Goal: Find specific page/section: Find specific page/section

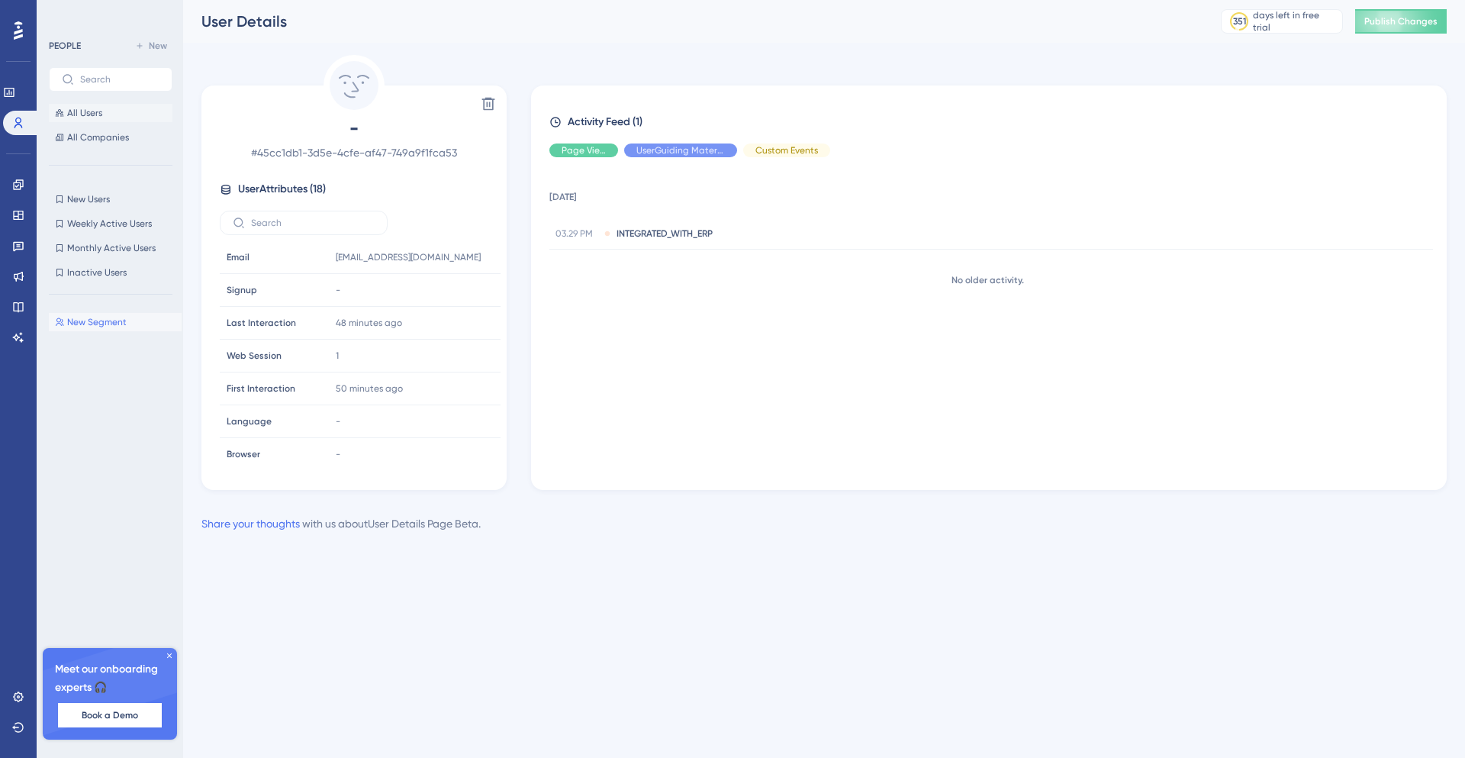
click at [110, 109] on button "All Users" at bounding box center [111, 113] width 124 height 18
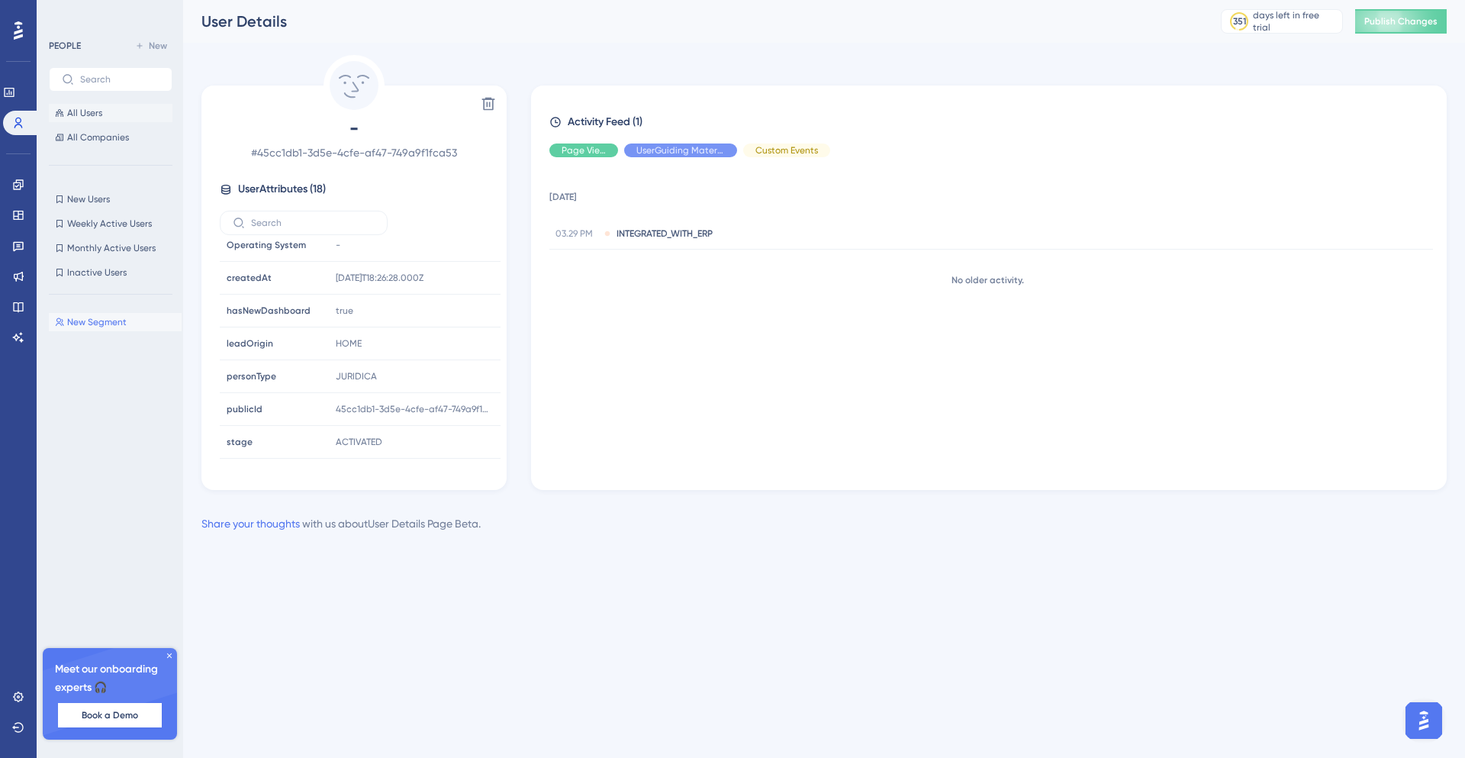
click at [85, 112] on span "All Users" at bounding box center [84, 113] width 35 height 12
click at [88, 110] on span "All Users" at bounding box center [84, 113] width 35 height 12
click at [117, 131] on span "All Companies" at bounding box center [98, 137] width 62 height 12
click at [112, 118] on button "All Users" at bounding box center [111, 113] width 124 height 18
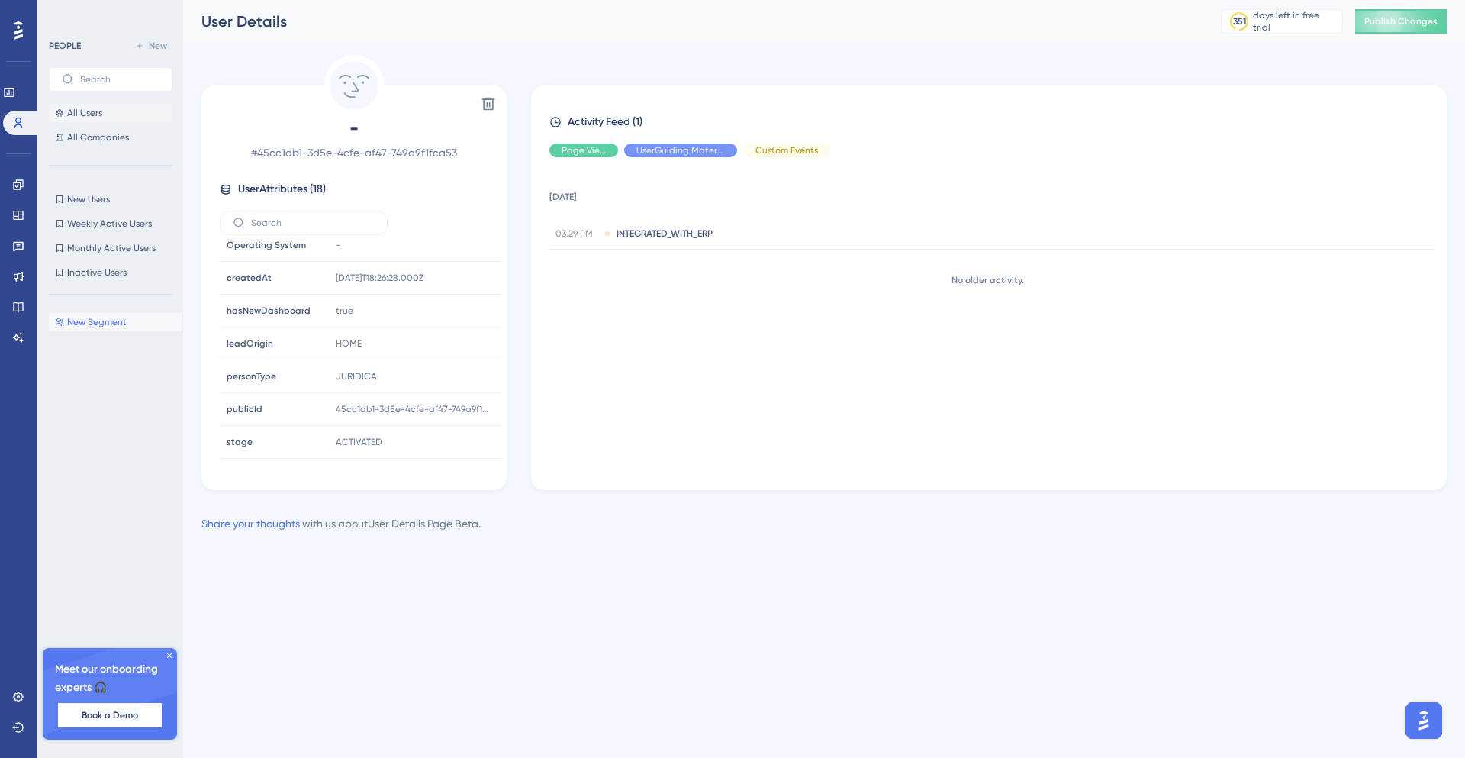
click at [110, 116] on button "All Users" at bounding box center [111, 113] width 124 height 18
click at [13, 121] on icon at bounding box center [18, 123] width 12 height 12
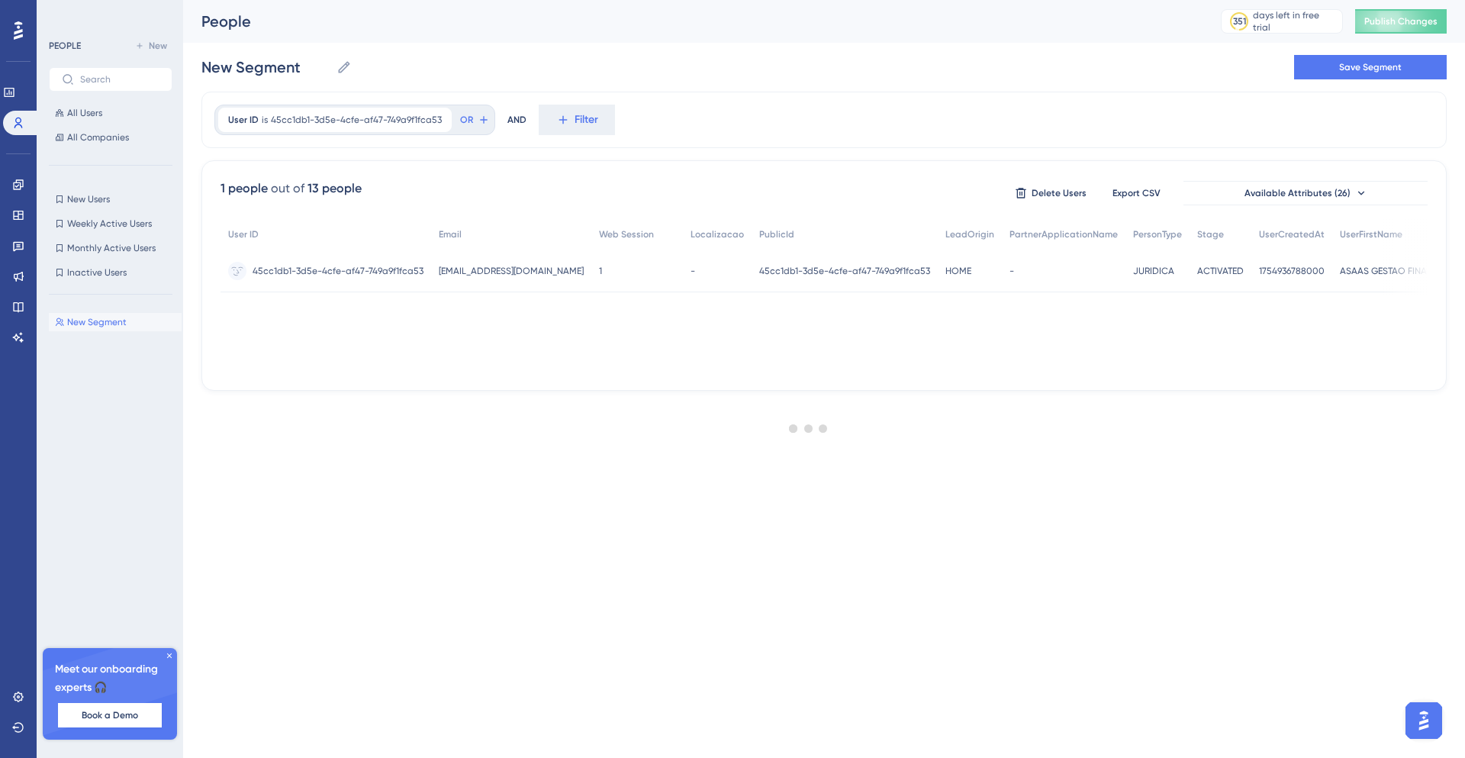
click at [437, 119] on div at bounding box center [809, 428] width 1312 height 648
click at [437, 119] on icon at bounding box center [440, 119] width 9 height 9
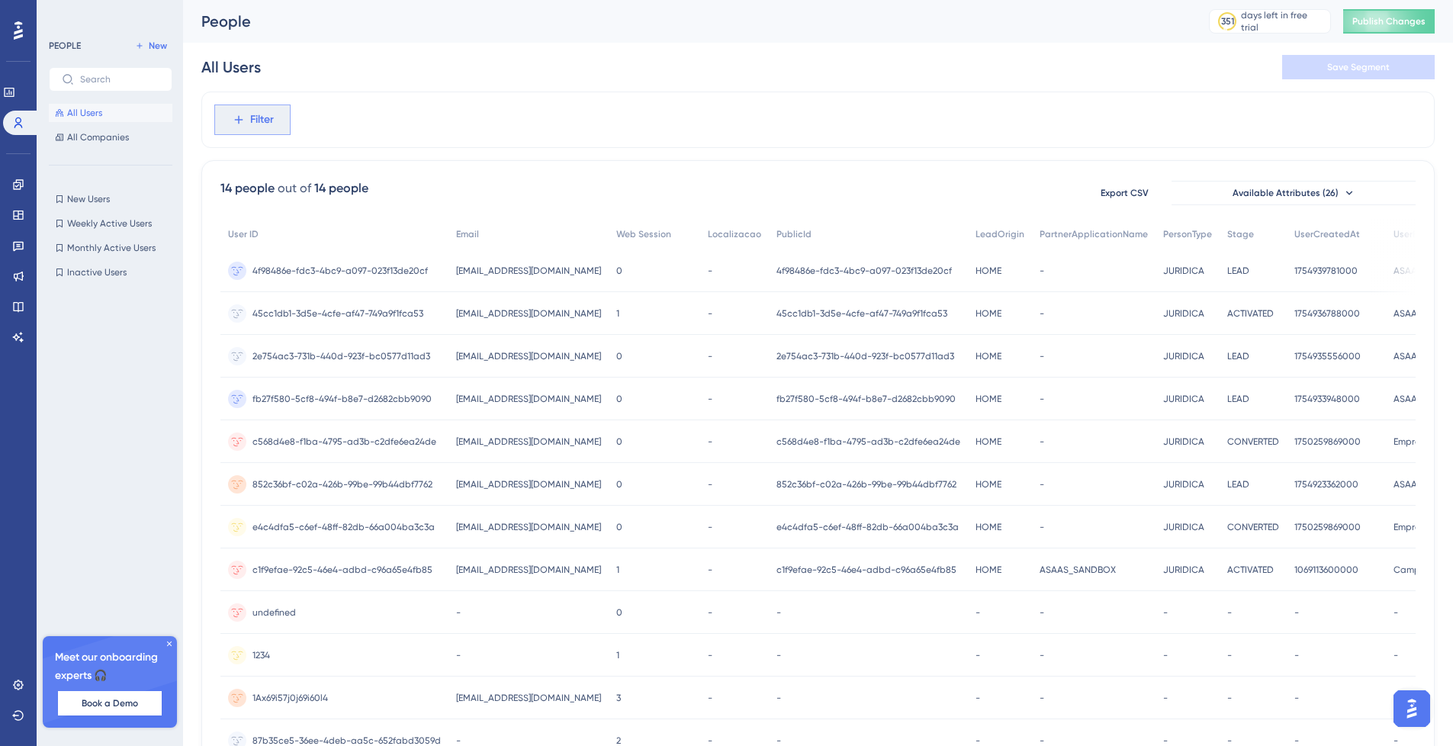
click at [253, 125] on span "Filter" at bounding box center [262, 120] width 24 height 18
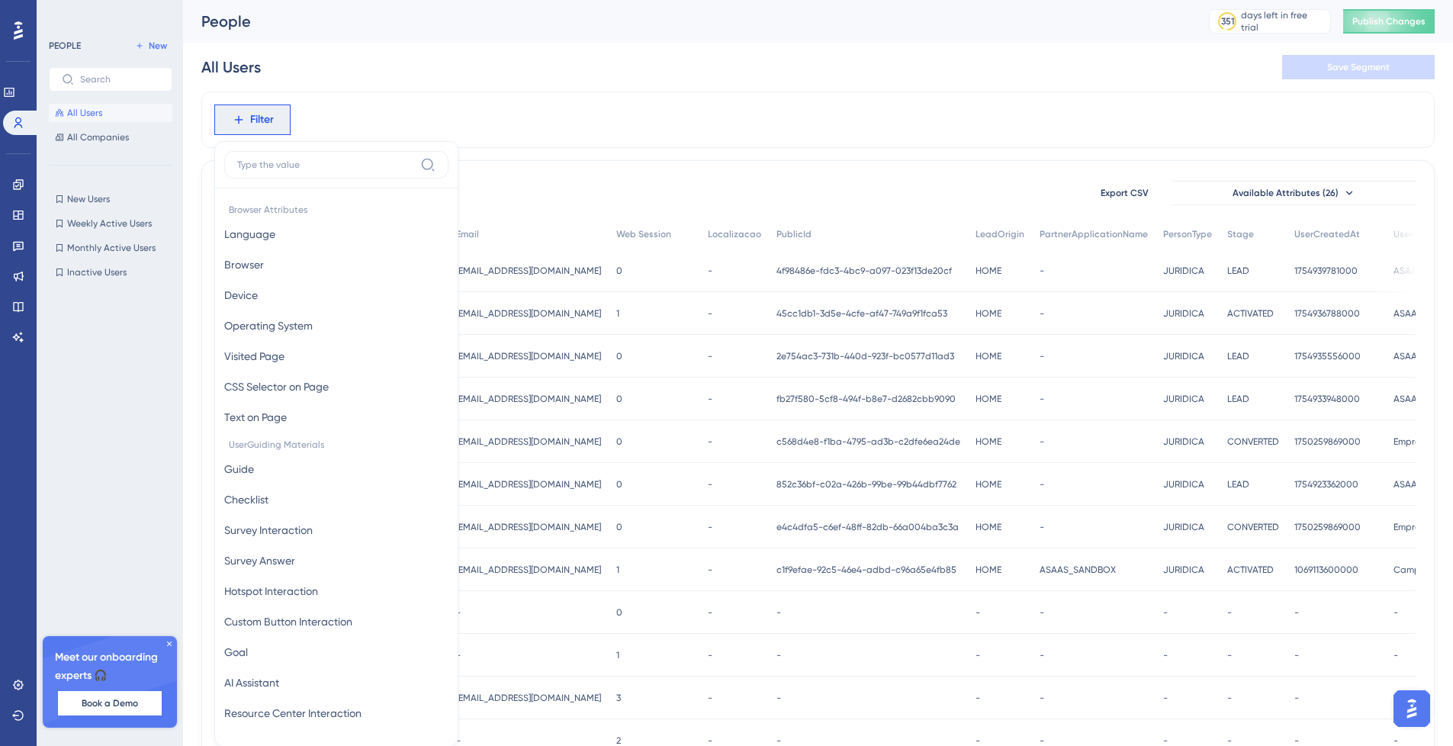
scroll to position [11, 0]
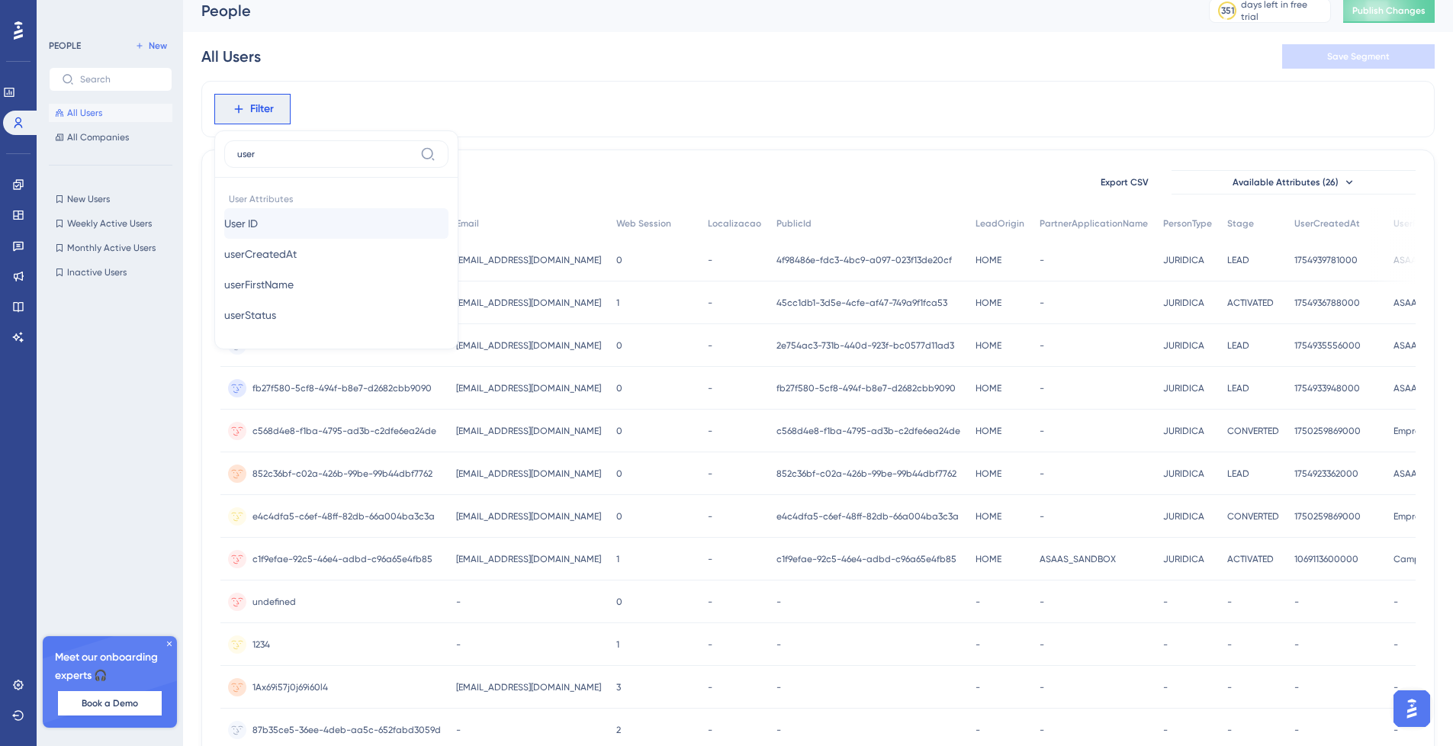
type input "user"
click at [313, 215] on button "User ID User ID" at bounding box center [336, 223] width 224 height 31
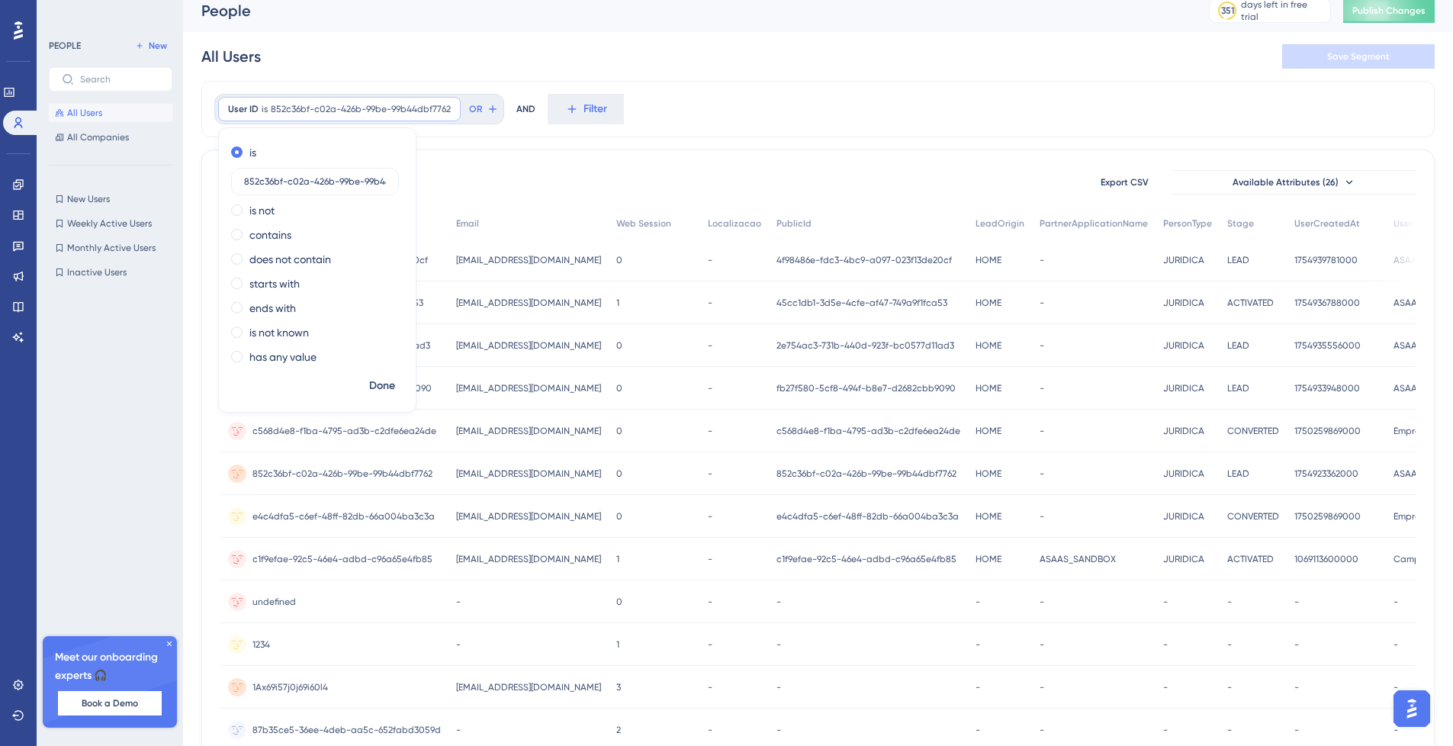
scroll to position [0, 36]
type input "852c36bf-c02a-426b-99be-99b44dbf7762"
click at [387, 381] on span "Done" at bounding box center [382, 386] width 26 height 18
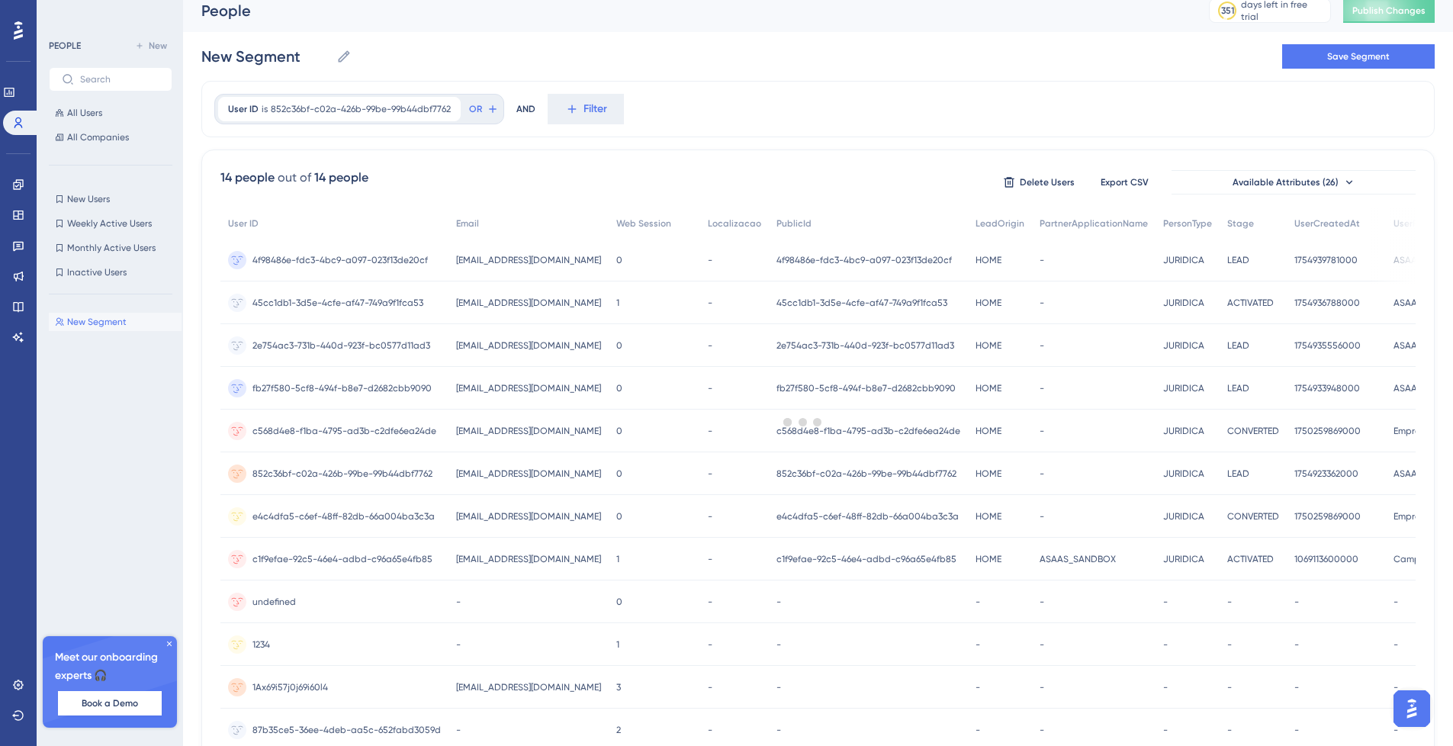
scroll to position [0, 0]
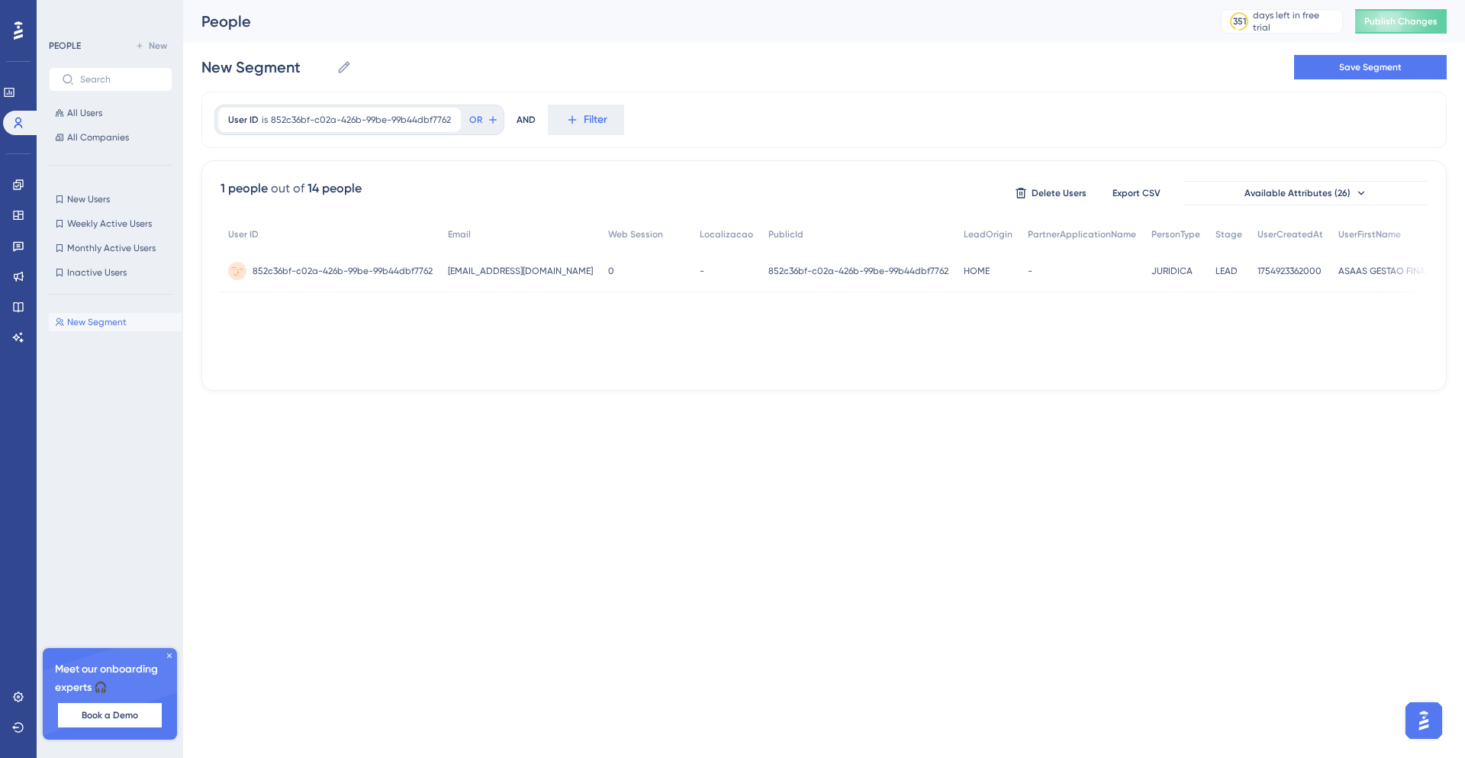
click at [334, 272] on span "852c36bf-c02a-426b-99be-99b44dbf7762" at bounding box center [343, 271] width 180 height 12
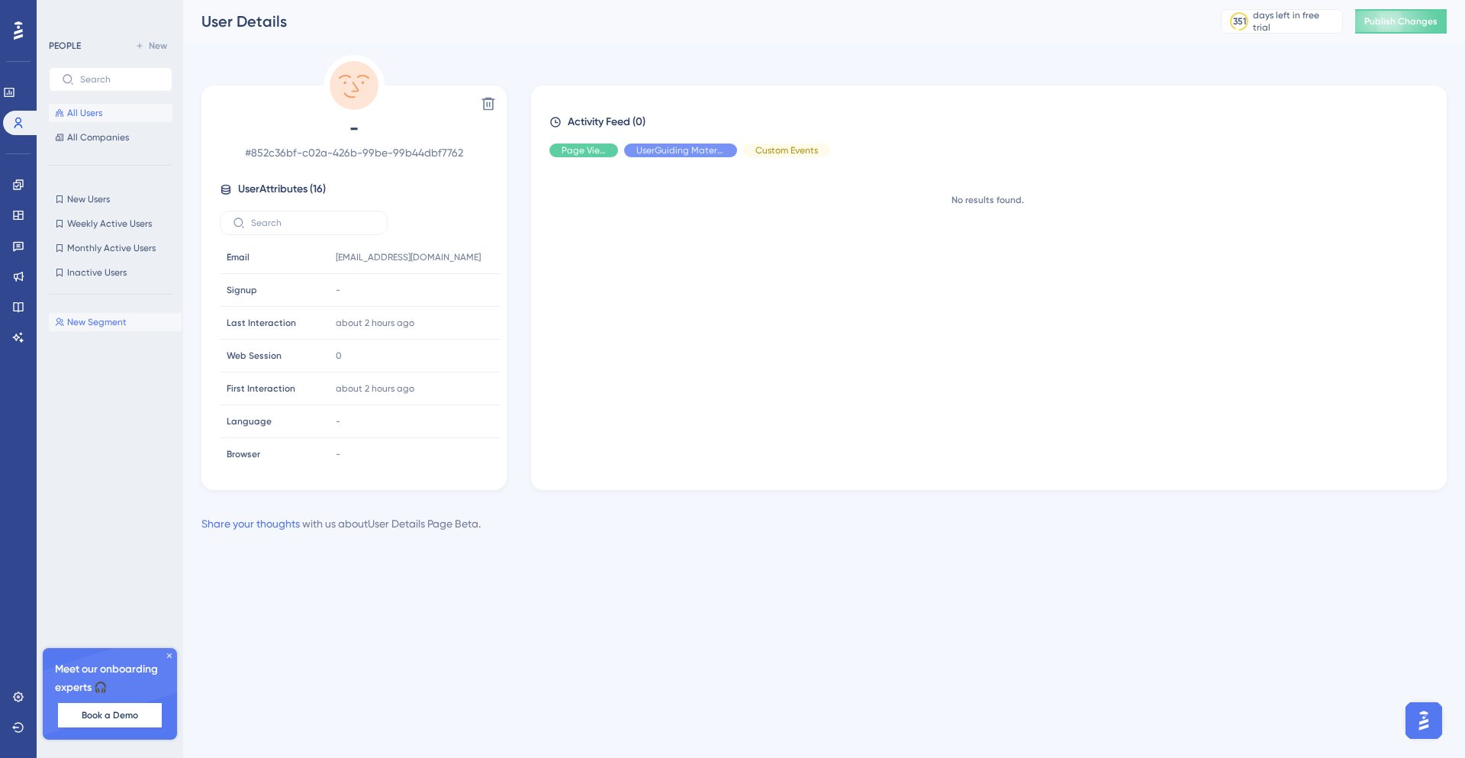
click at [105, 119] on button "All Users" at bounding box center [111, 113] width 124 height 18
click at [26, 125] on link at bounding box center [21, 123] width 37 height 24
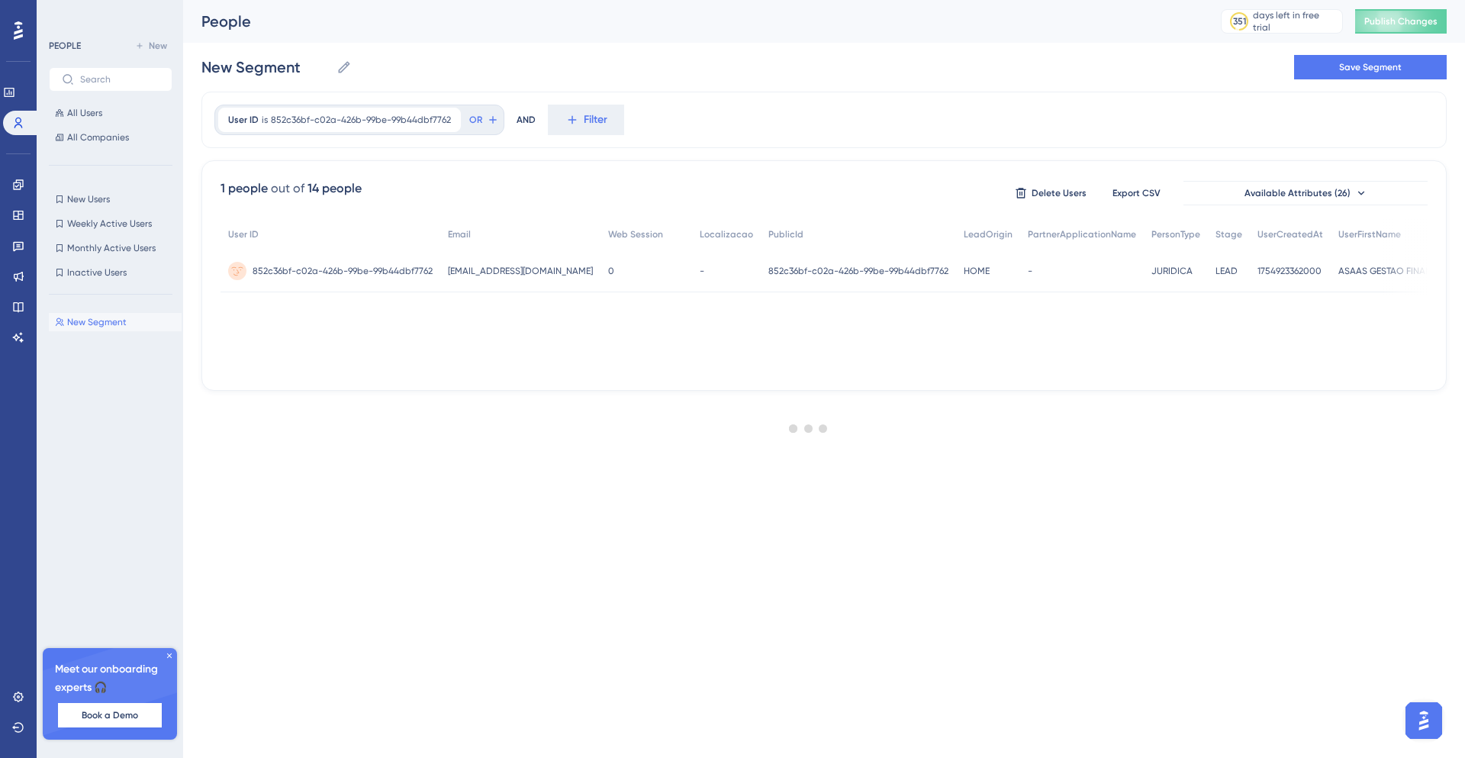
click at [452, 123] on div at bounding box center [809, 428] width 1312 height 648
click at [447, 118] on div at bounding box center [809, 428] width 1312 height 648
click at [447, 118] on icon at bounding box center [449, 119] width 9 height 9
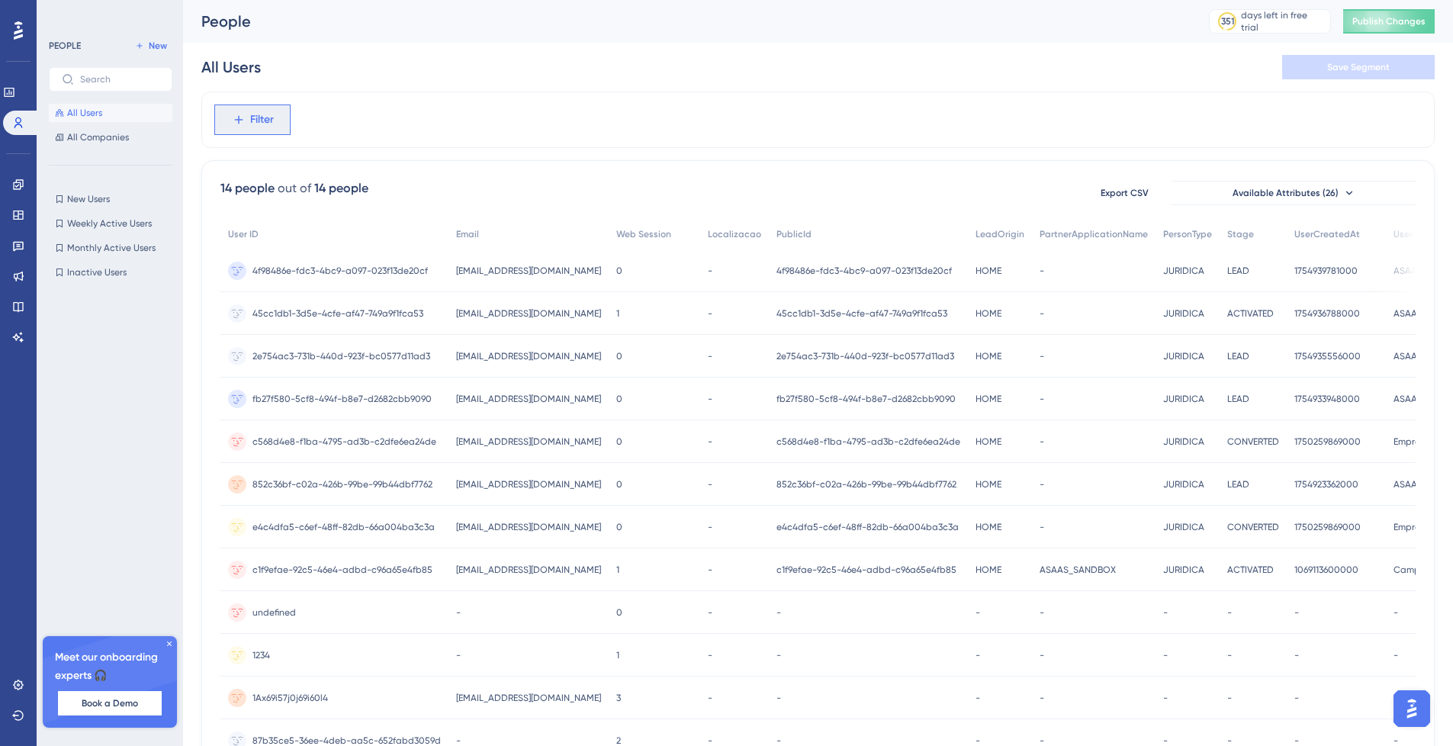
click at [266, 125] on span "Filter" at bounding box center [262, 120] width 24 height 18
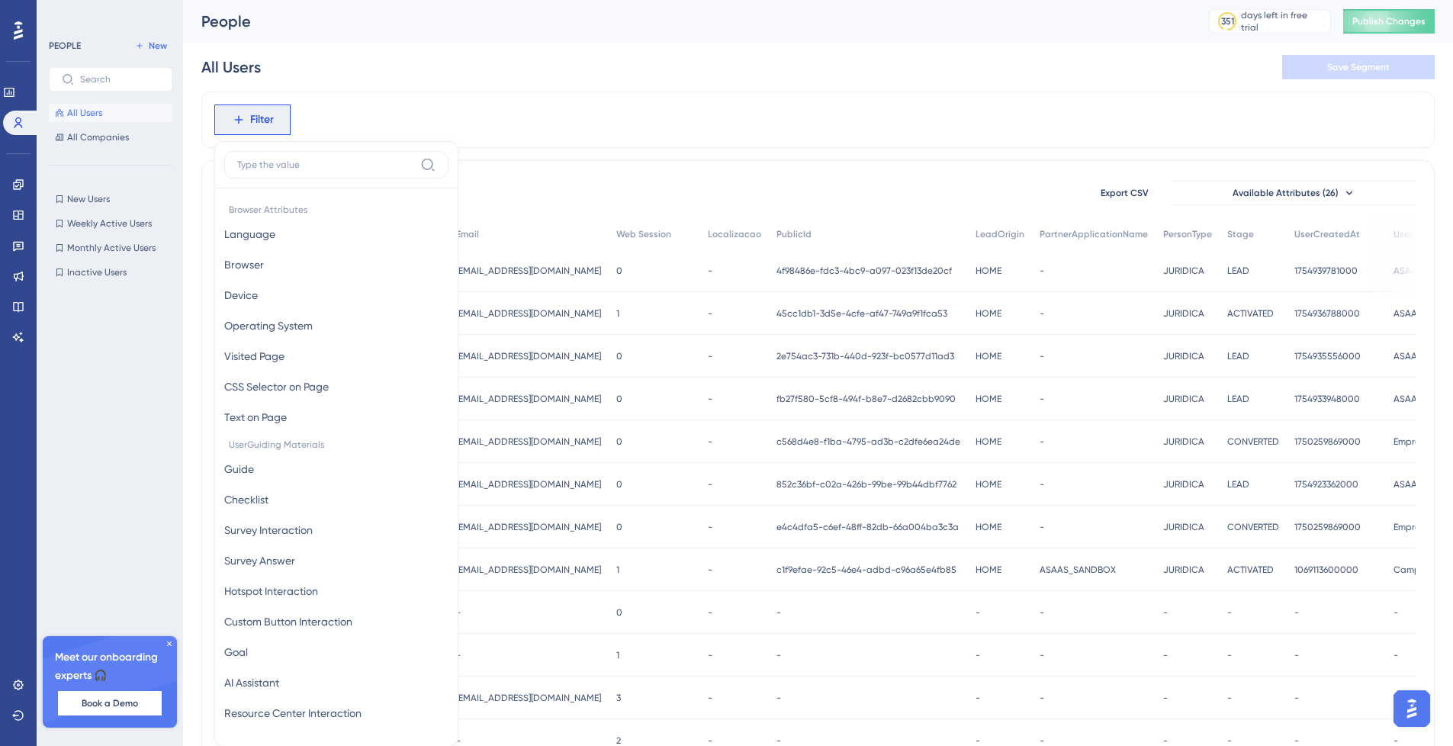
click at [587, 25] on div "People" at bounding box center [686, 21] width 970 height 21
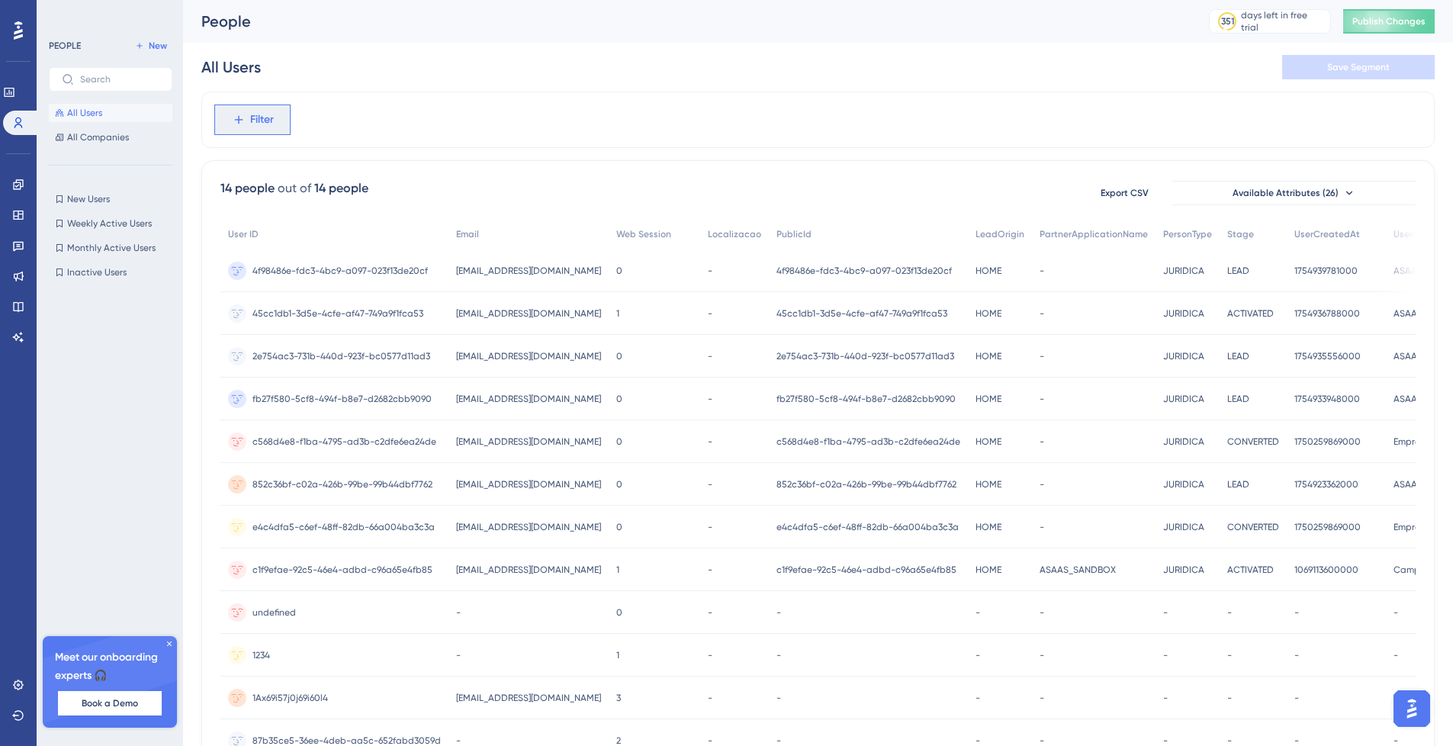
click at [275, 112] on button "Filter" at bounding box center [252, 120] width 76 height 31
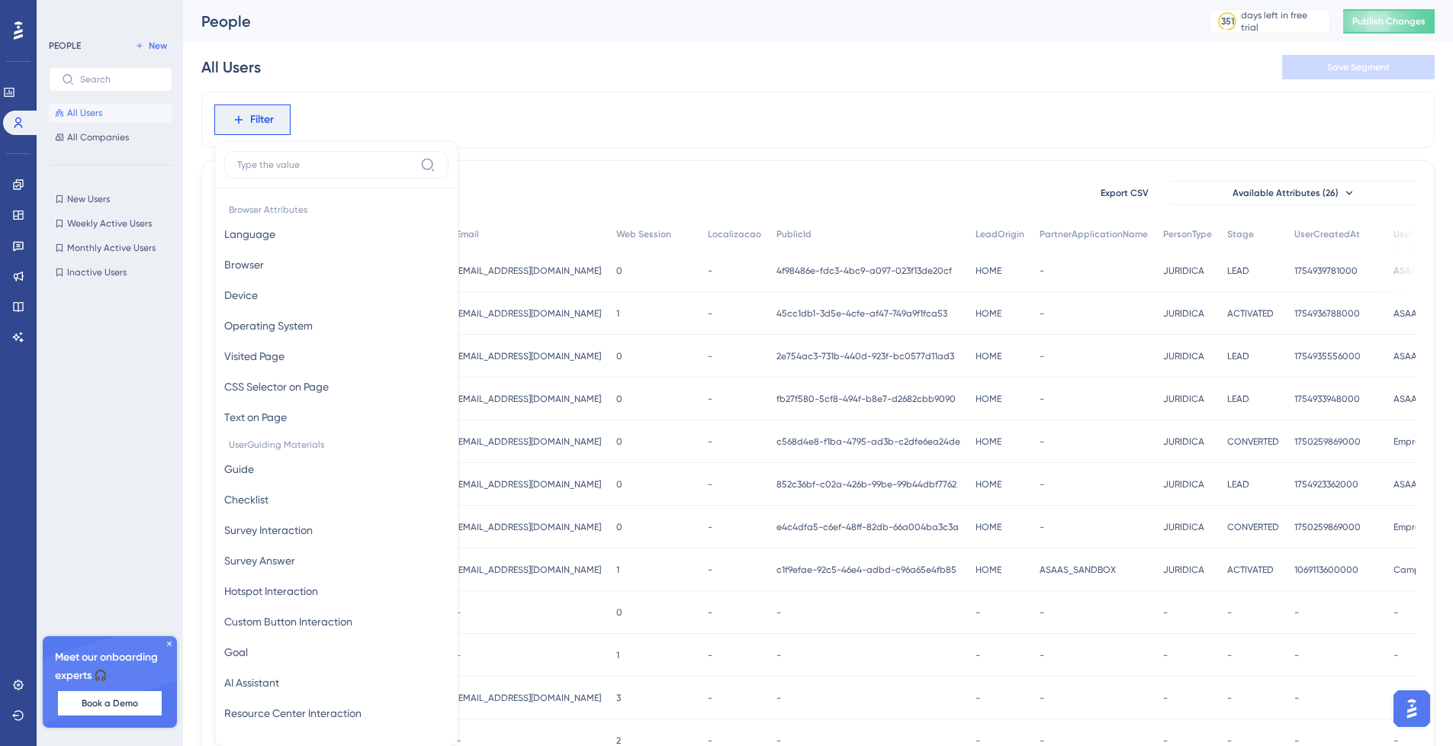
scroll to position [66, 0]
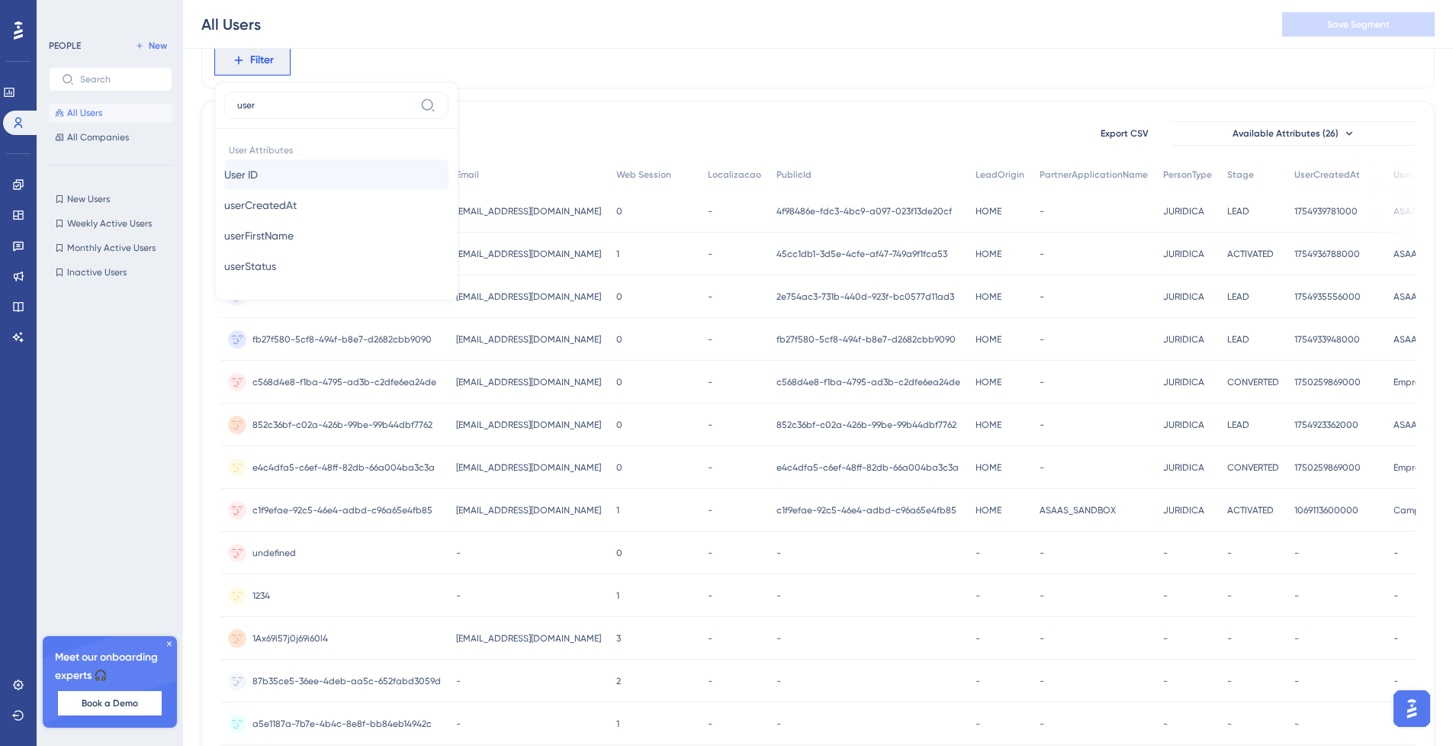
type input "user"
click at [289, 166] on button "User ID User ID" at bounding box center [336, 174] width 224 height 31
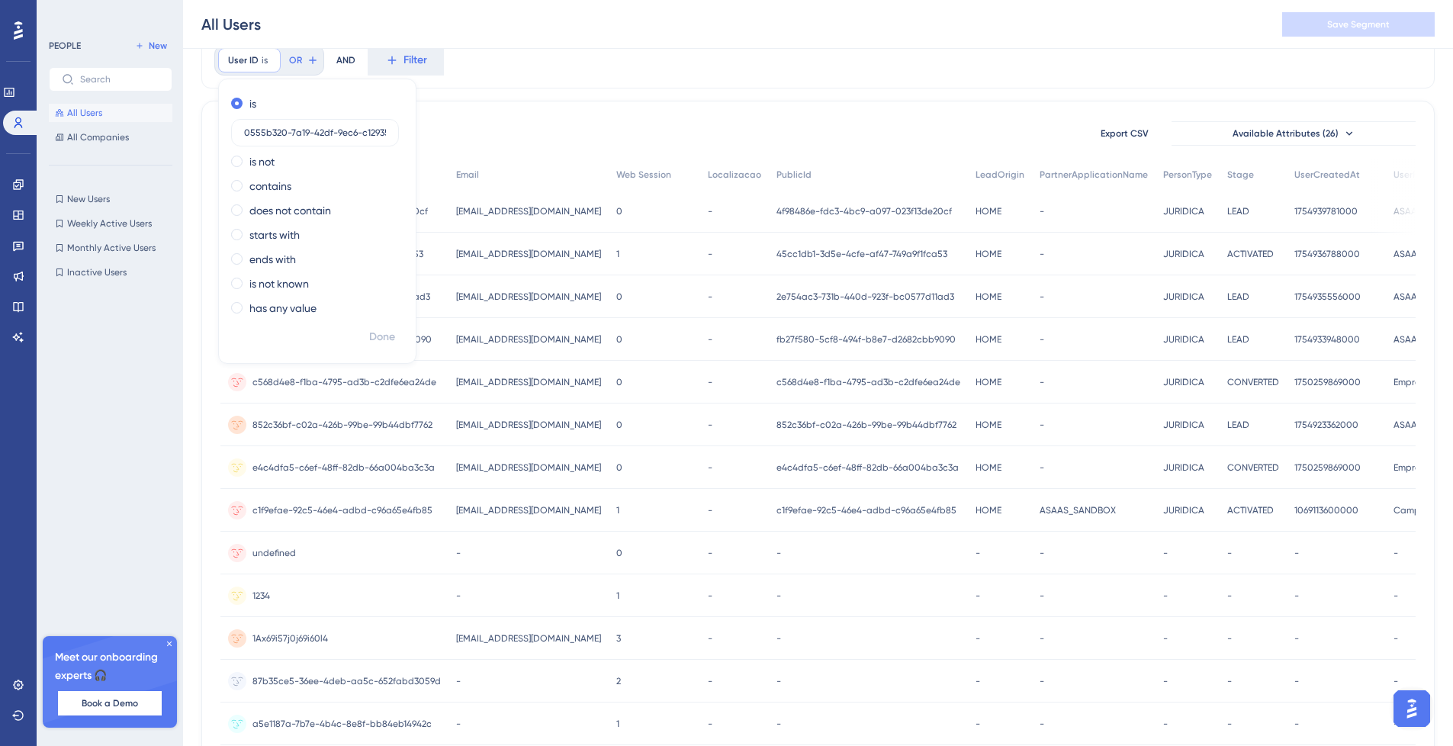
scroll to position [0, 29]
type input "0555b320-7a19-42df-9ec6-c12935138674"
click at [377, 340] on span "Done" at bounding box center [382, 337] width 26 height 18
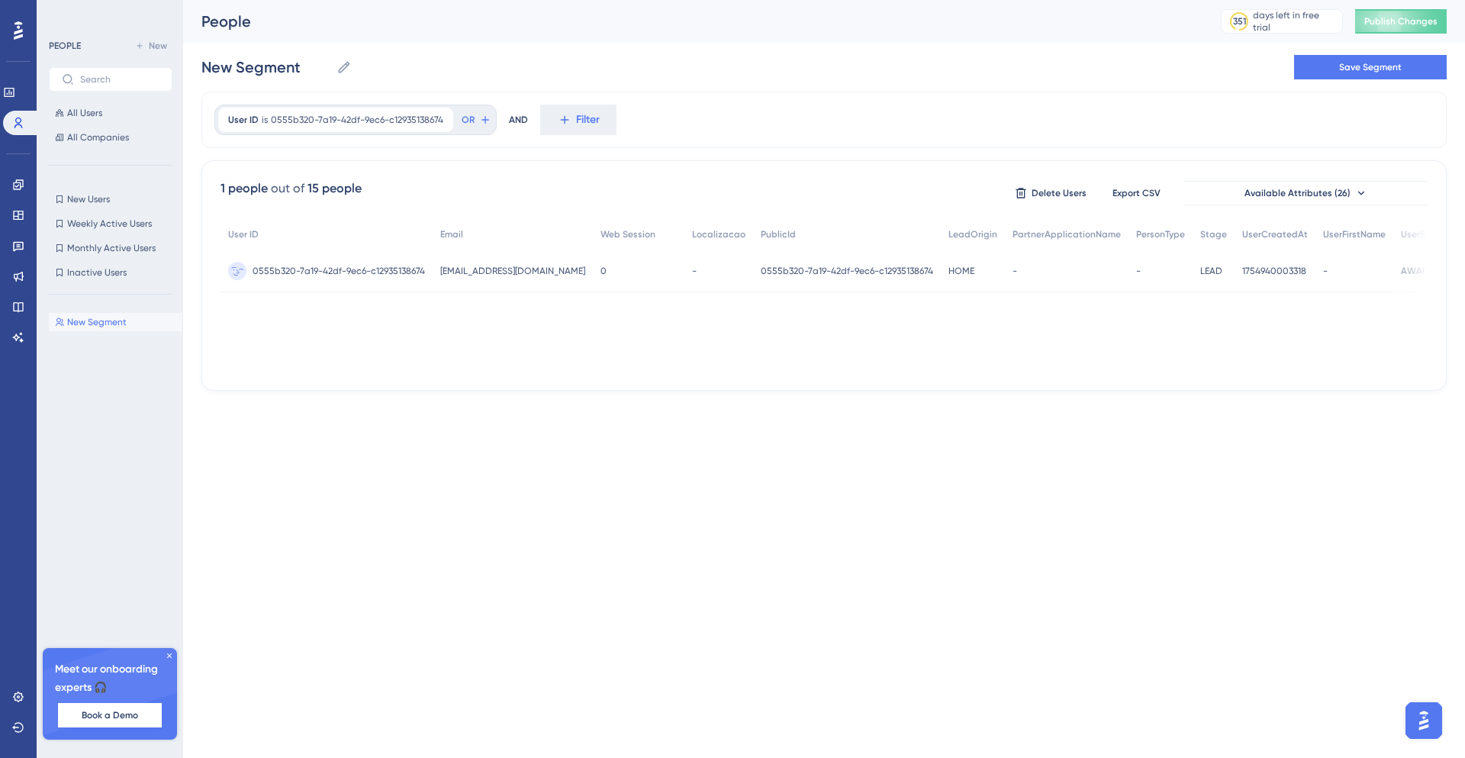
click at [380, 271] on span "0555b320-7a19-42df-9ec6-c12935138674" at bounding box center [339, 271] width 172 height 12
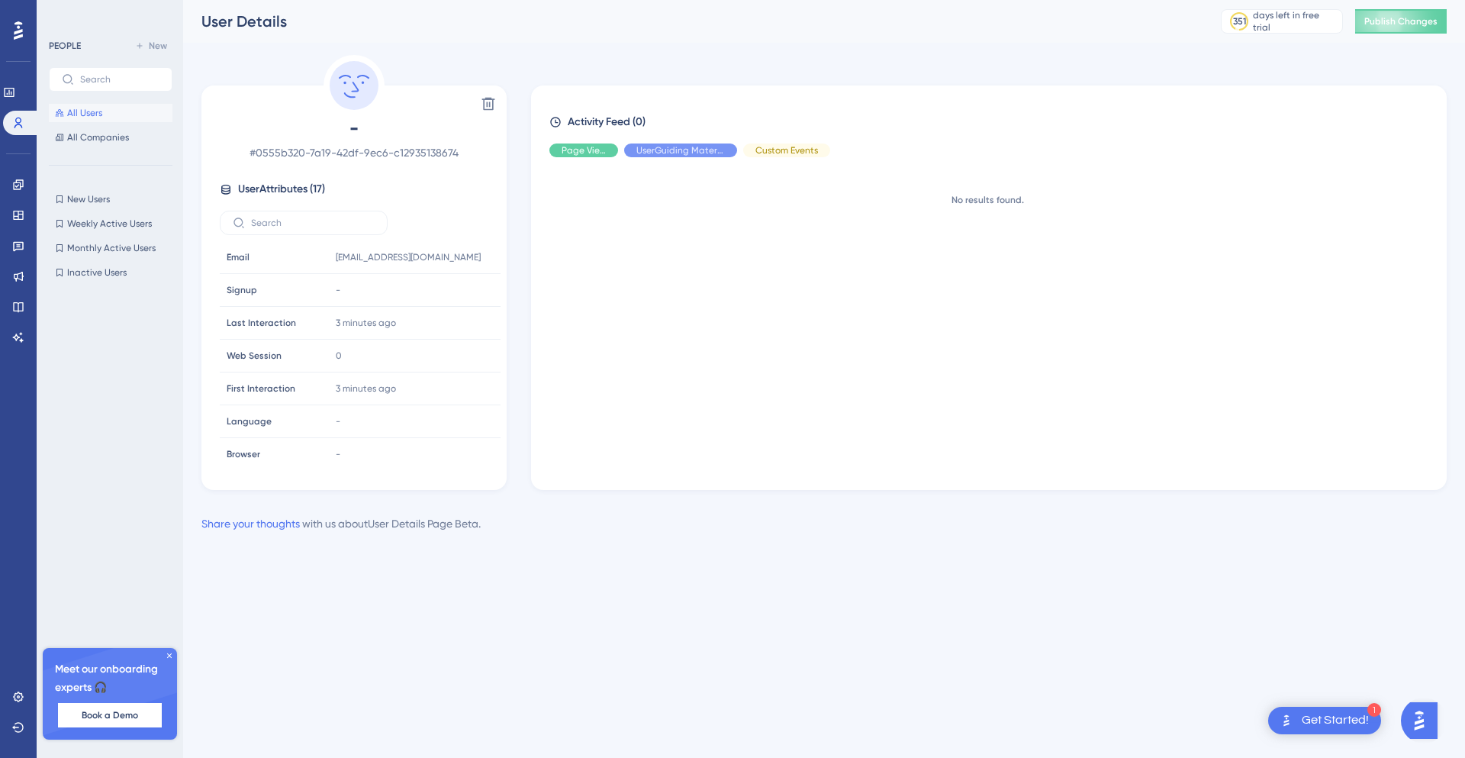
click at [132, 110] on button "All Users" at bounding box center [111, 113] width 124 height 18
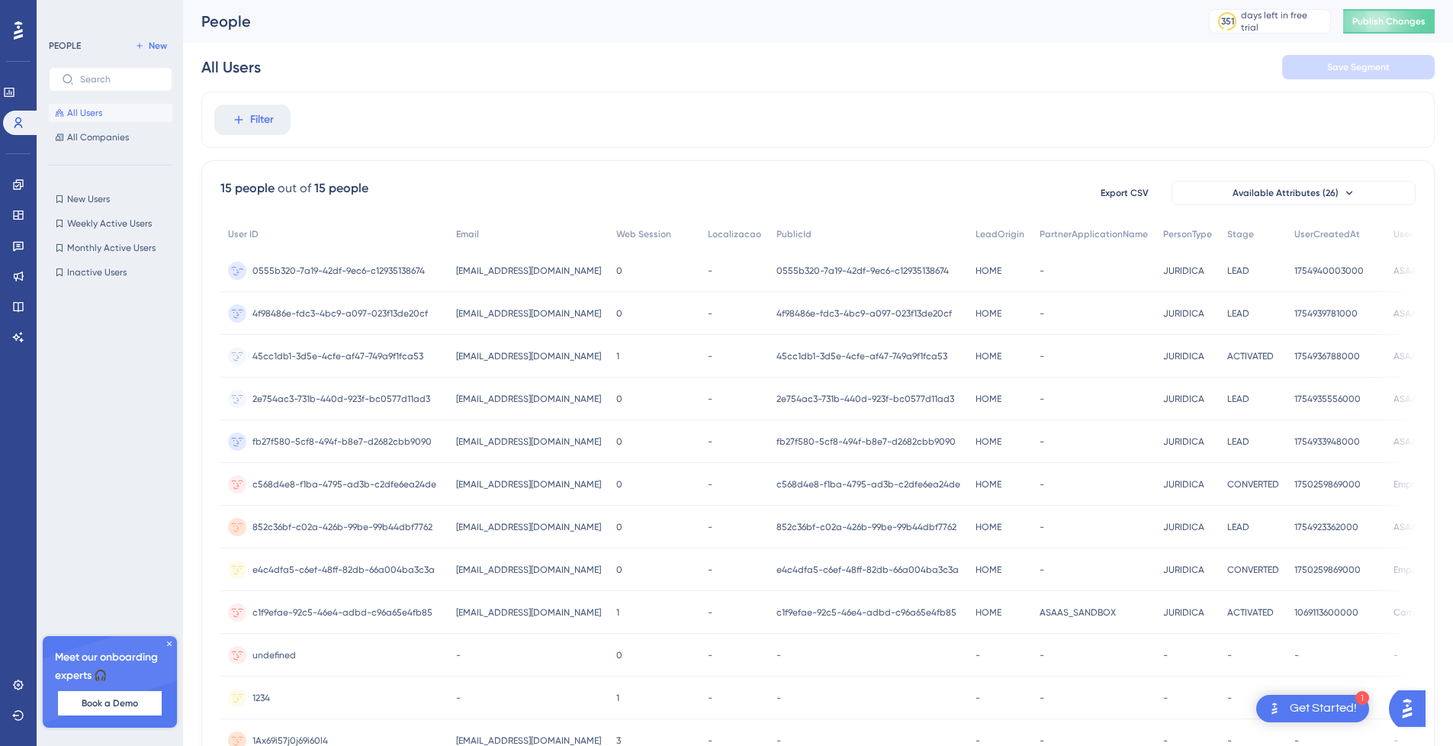
click at [490, 272] on span "[EMAIL_ADDRESS][DOMAIN_NAME]" at bounding box center [528, 271] width 145 height 12
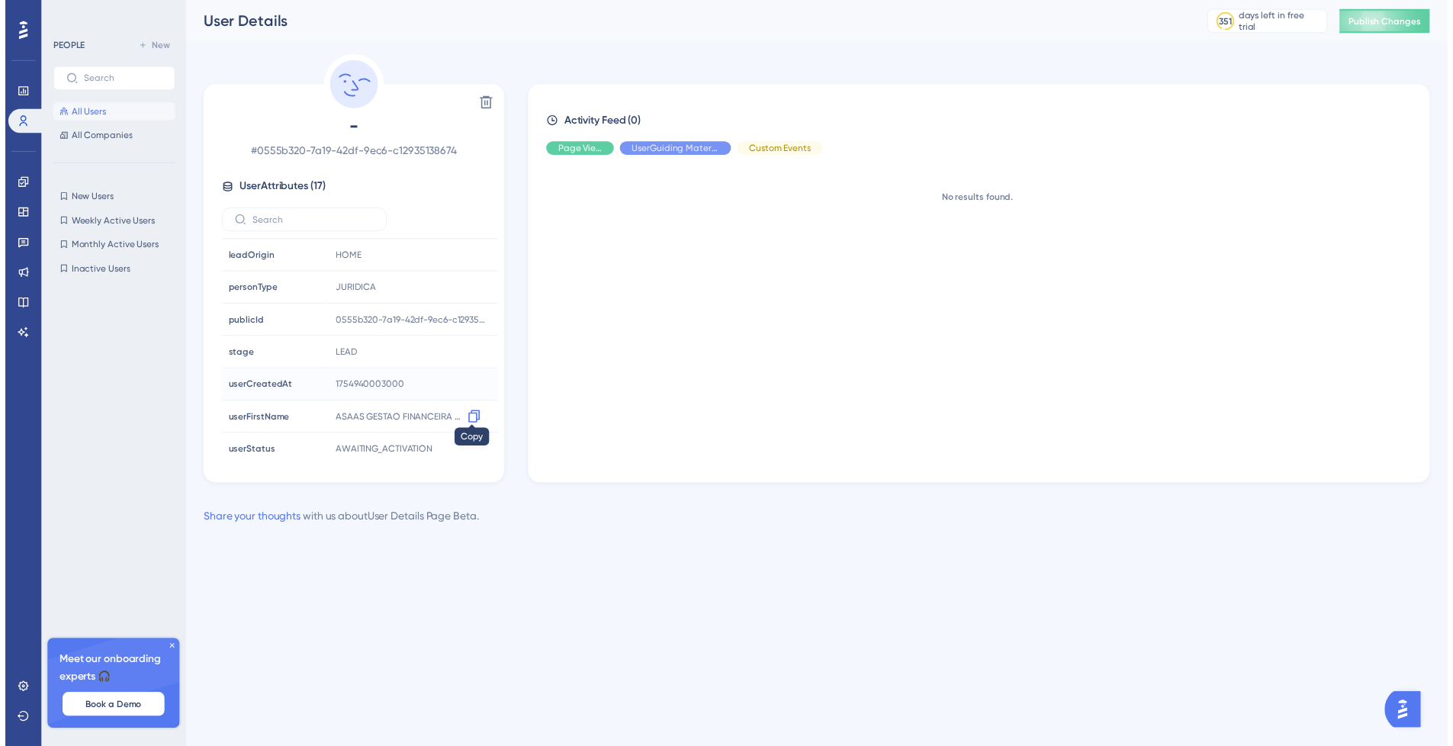
scroll to position [333, 0]
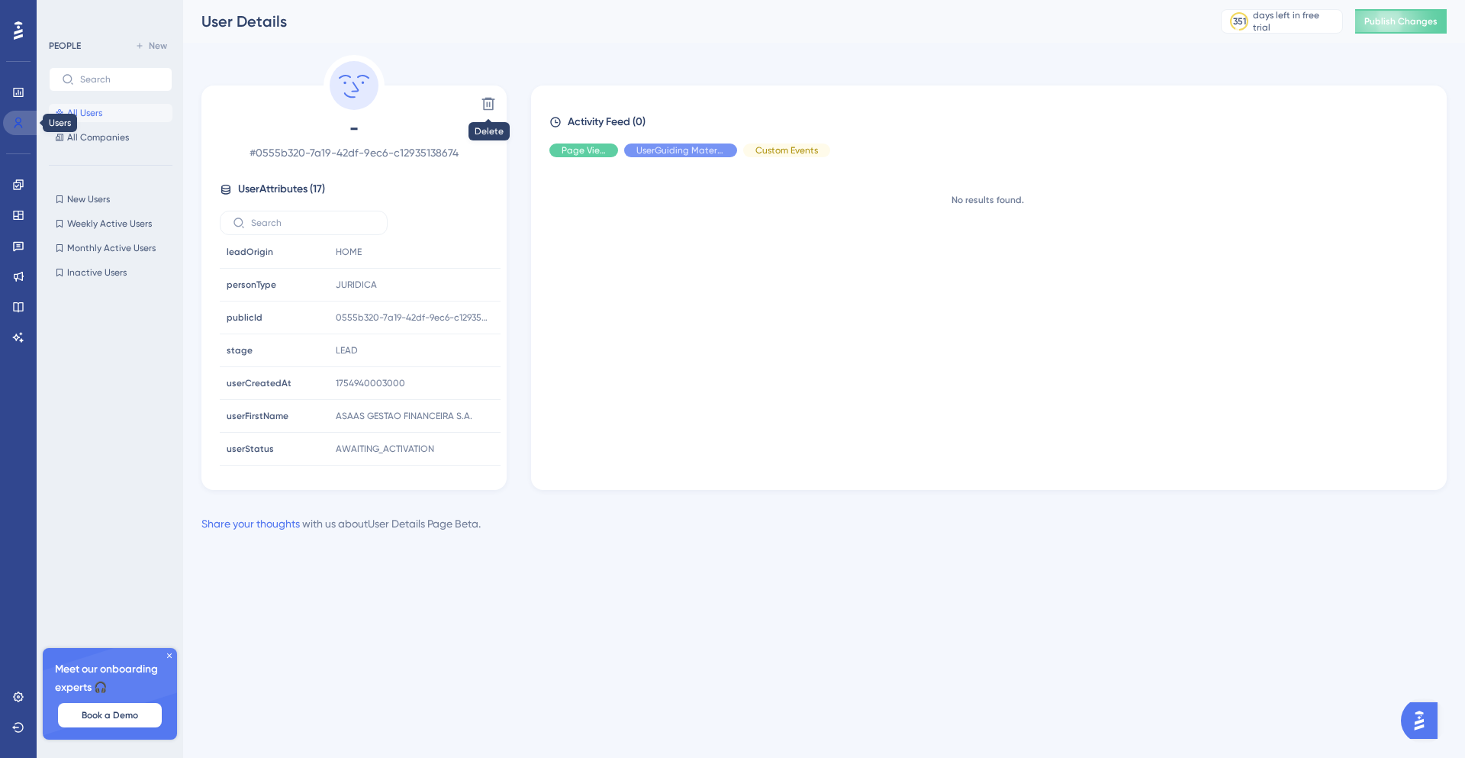
click at [17, 129] on link at bounding box center [21, 123] width 37 height 24
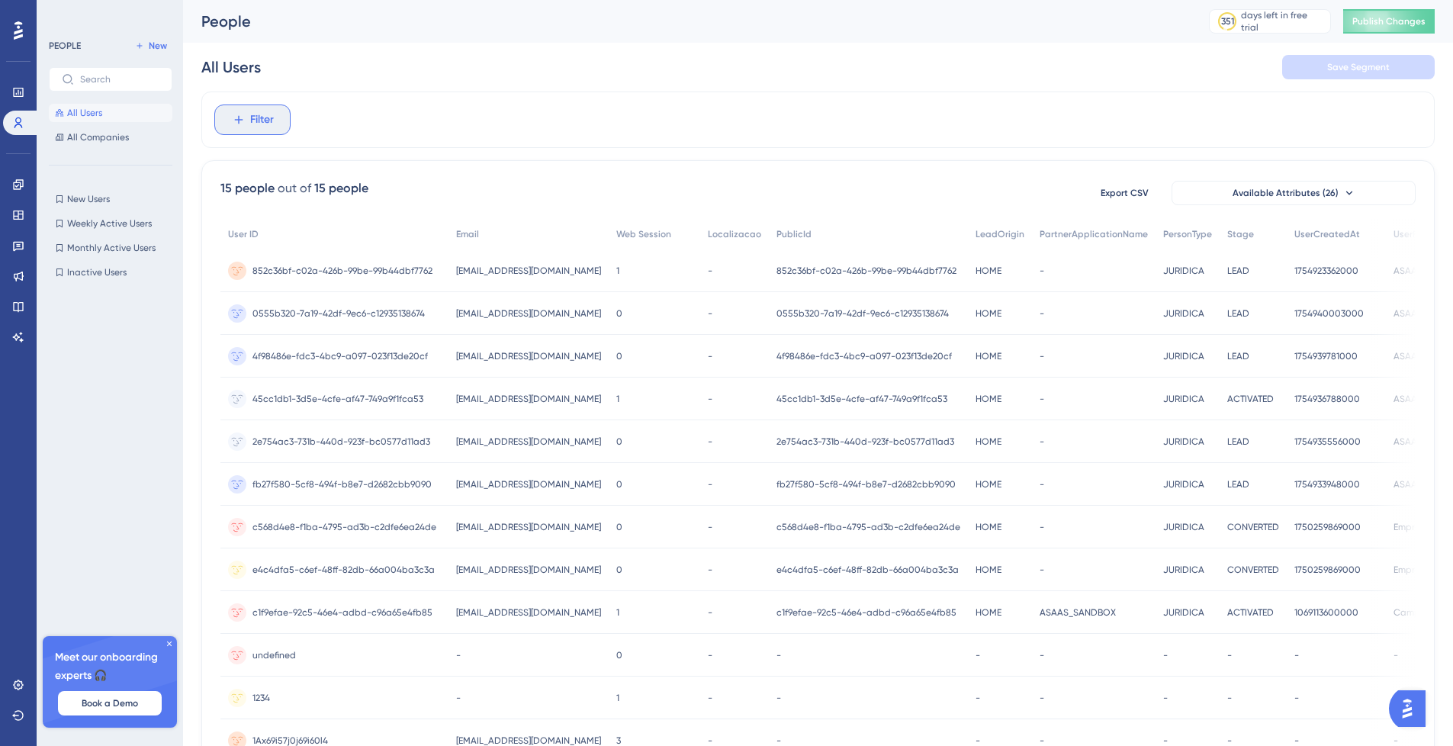
click at [281, 111] on button "Filter" at bounding box center [252, 120] width 76 height 31
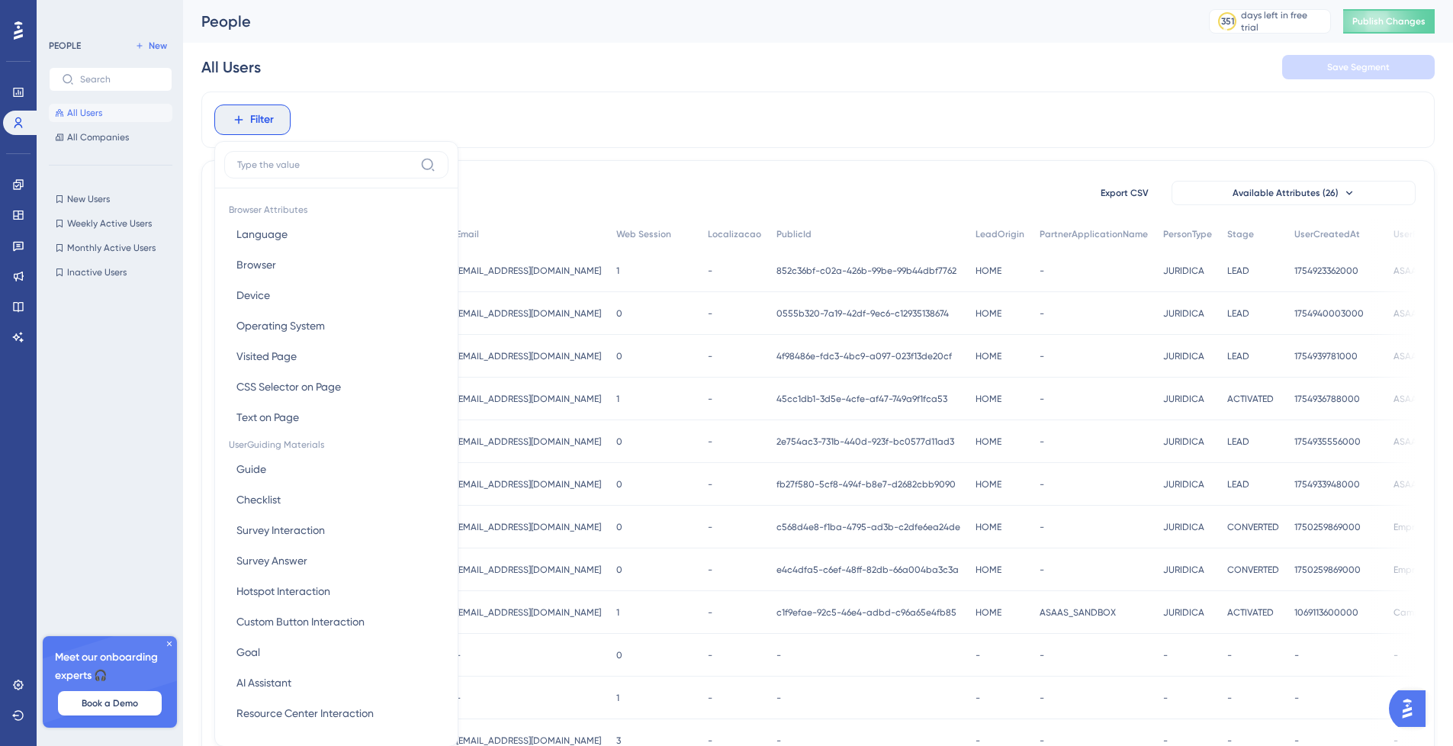
scroll to position [11, 0]
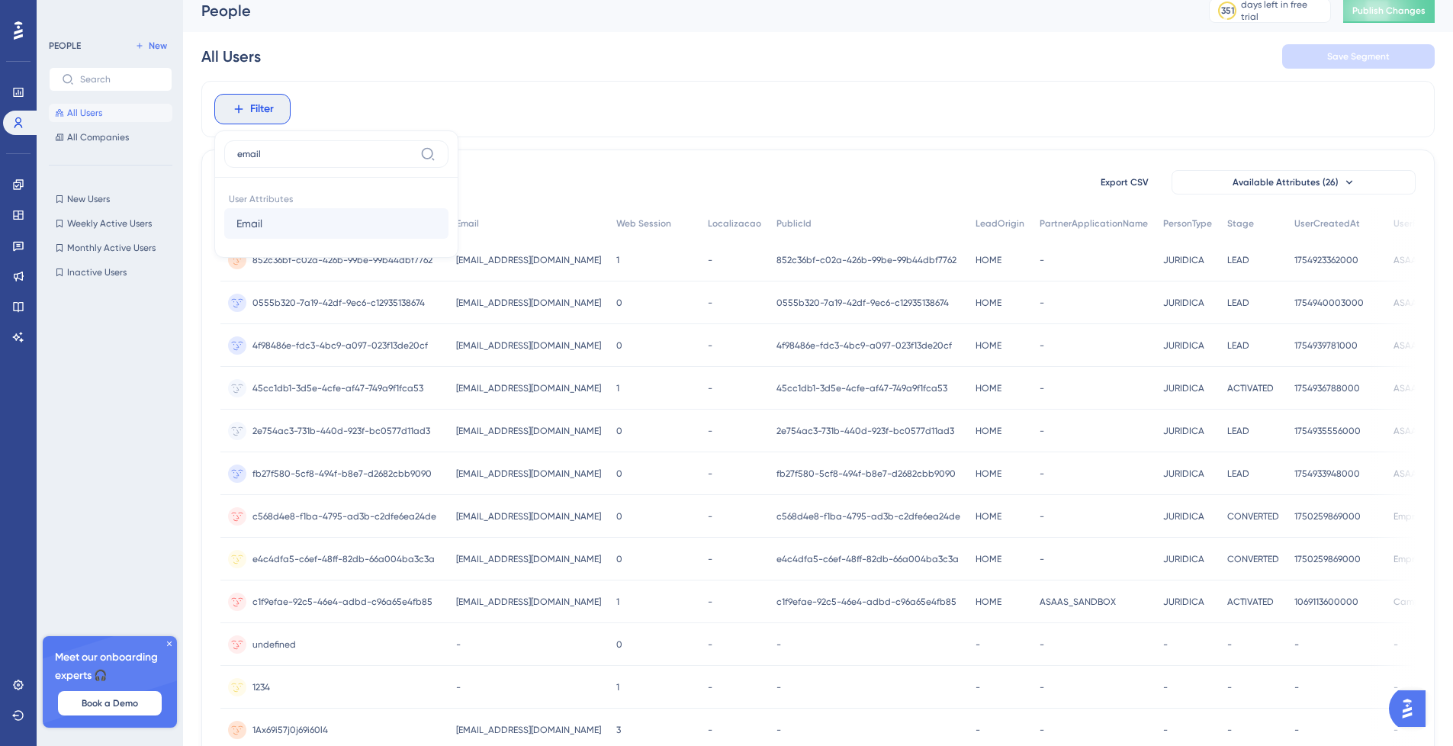
type input "email"
click at [301, 224] on button "Email Email" at bounding box center [336, 223] width 224 height 31
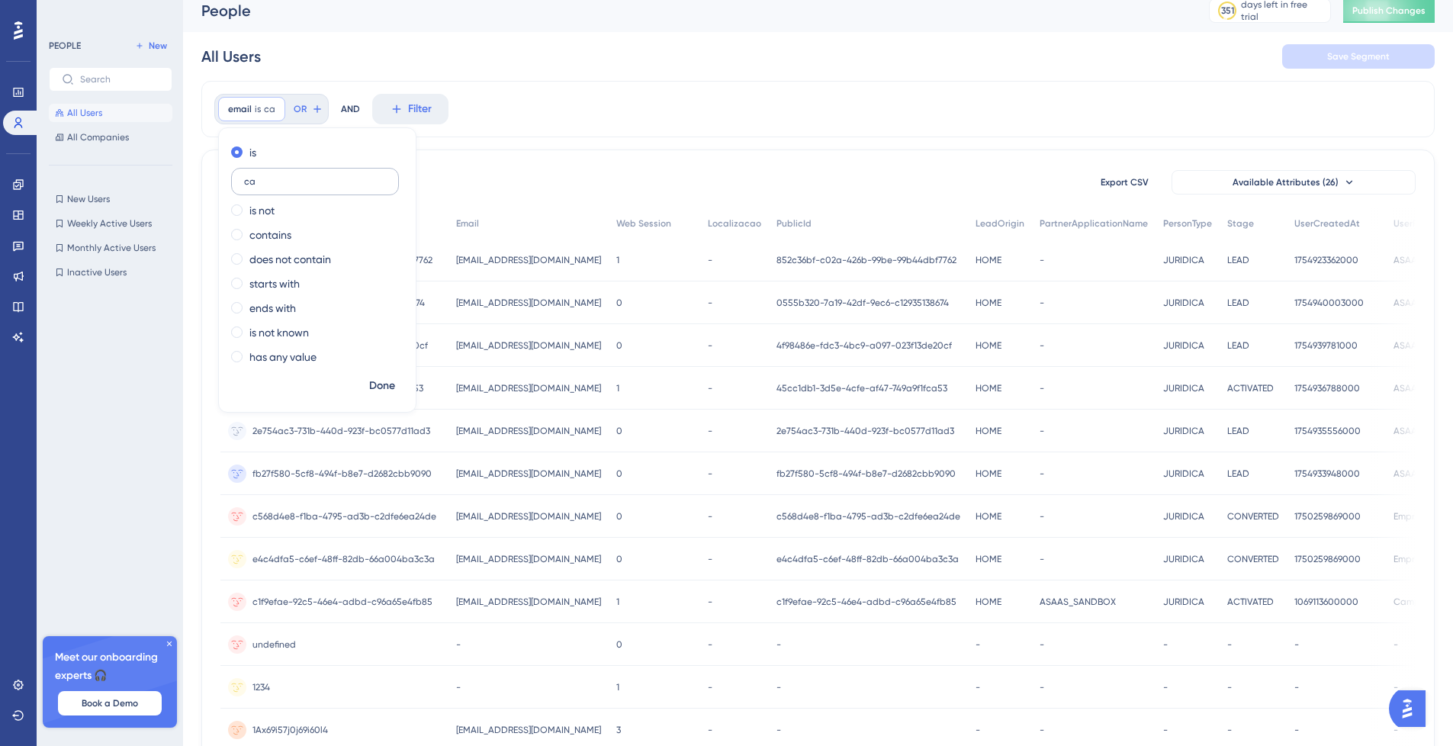
click at [304, 188] on label "ca" at bounding box center [315, 181] width 168 height 27
click at [304, 187] on input "ca" at bounding box center [315, 181] width 142 height 11
click at [304, 188] on label "ca" at bounding box center [315, 181] width 168 height 27
click at [304, 187] on input "ca" at bounding box center [315, 181] width 142 height 11
click at [304, 188] on label "ca" at bounding box center [315, 181] width 168 height 27
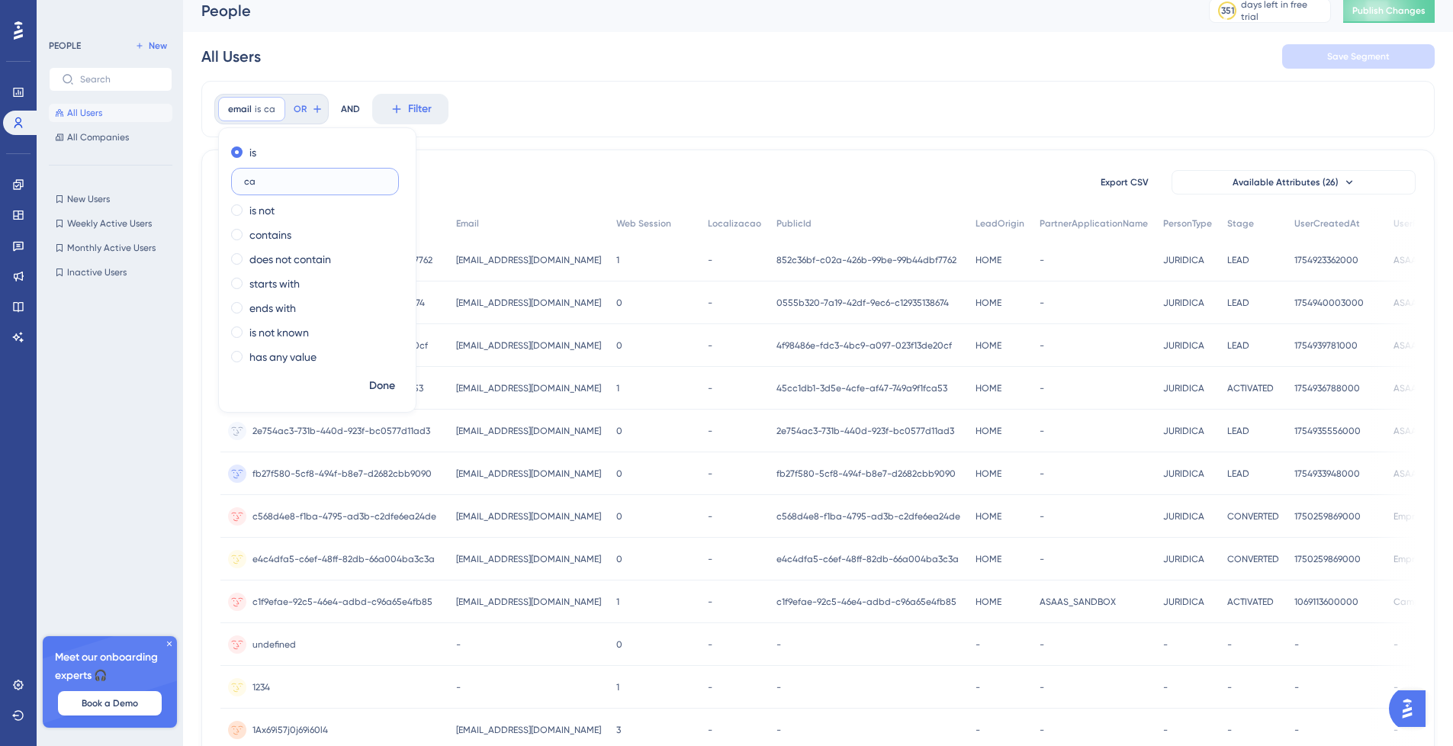
click at [304, 187] on input "ca" at bounding box center [315, 181] width 142 height 11
paste input "campaign.events.hub@asaas.com.b"
paste input "text"
type input "[EMAIL_ADDRESS][DOMAIN_NAME]"
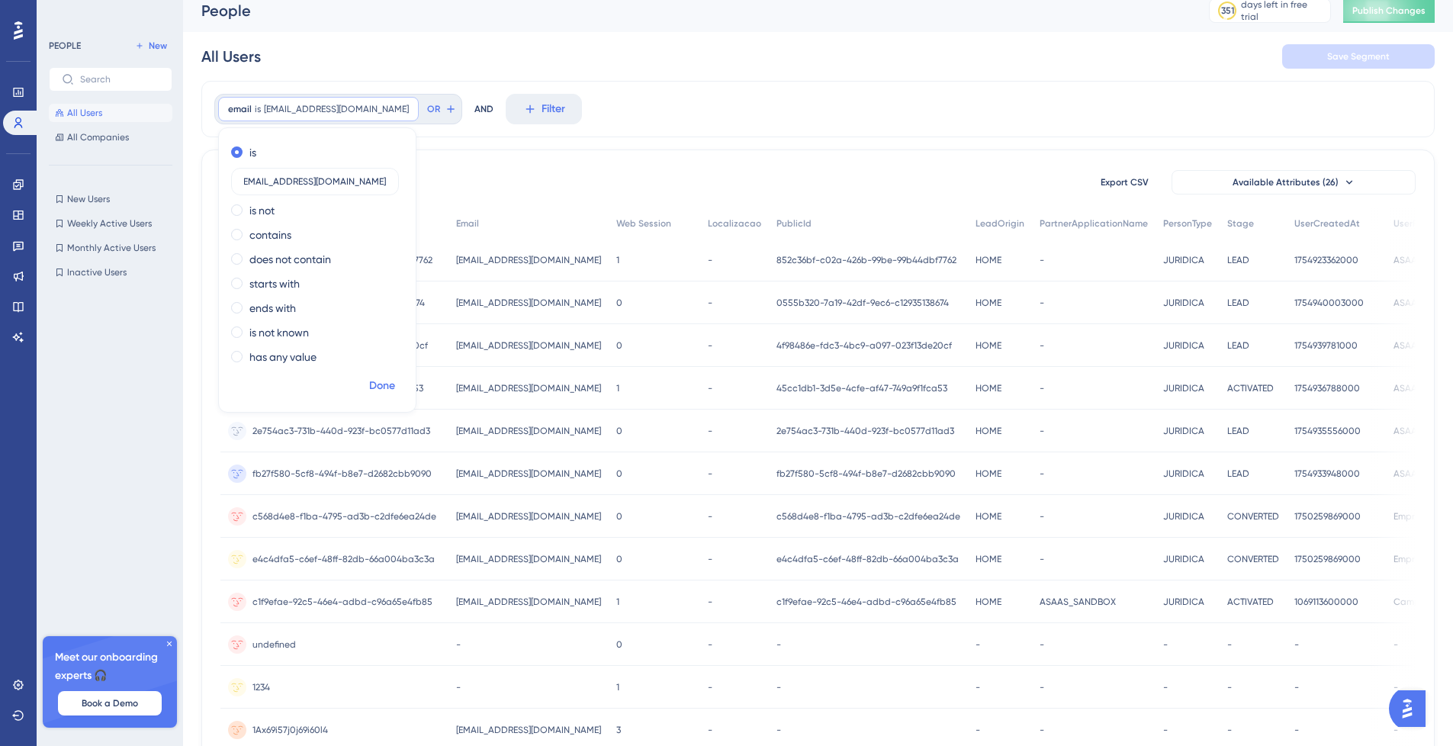
click at [378, 385] on span "Done" at bounding box center [382, 386] width 26 height 18
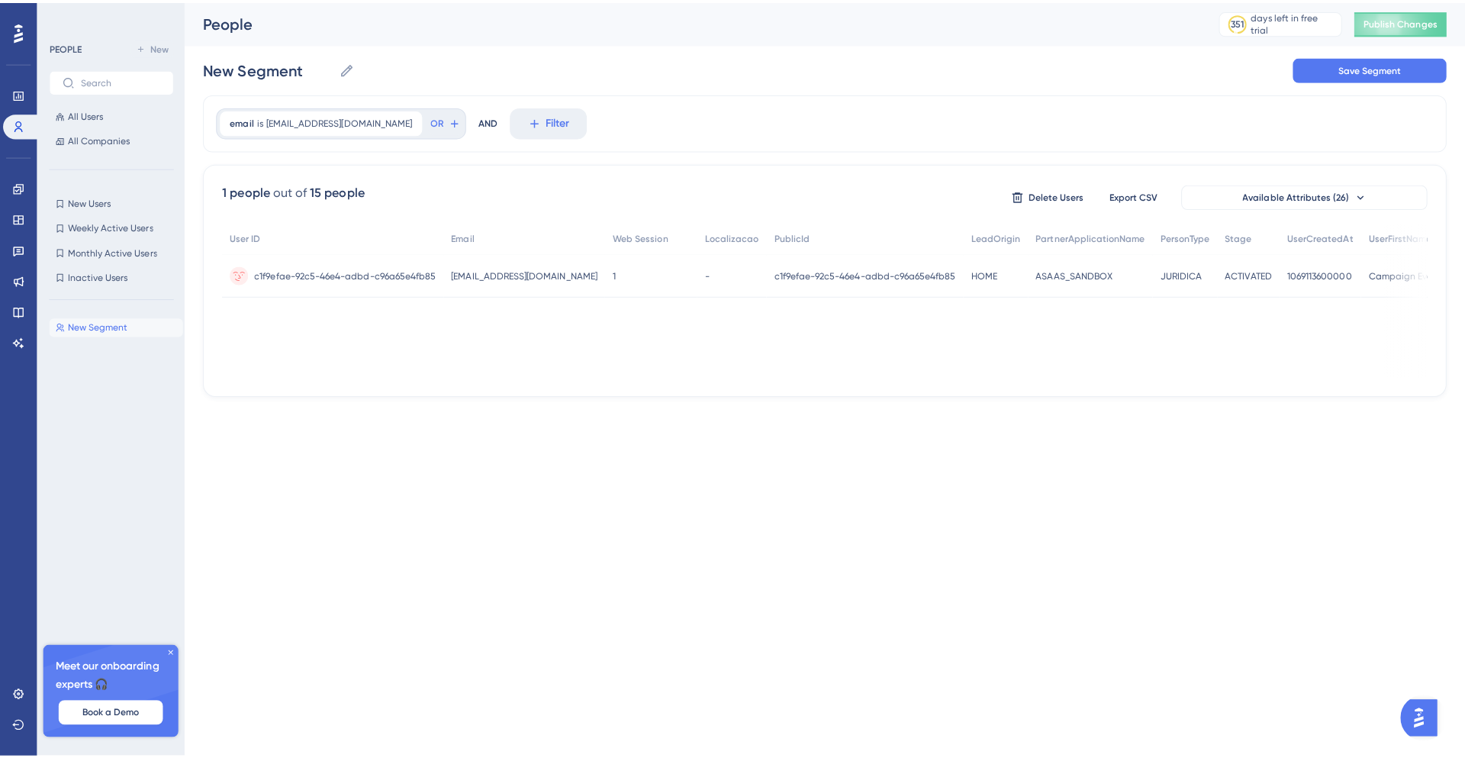
scroll to position [0, 0]
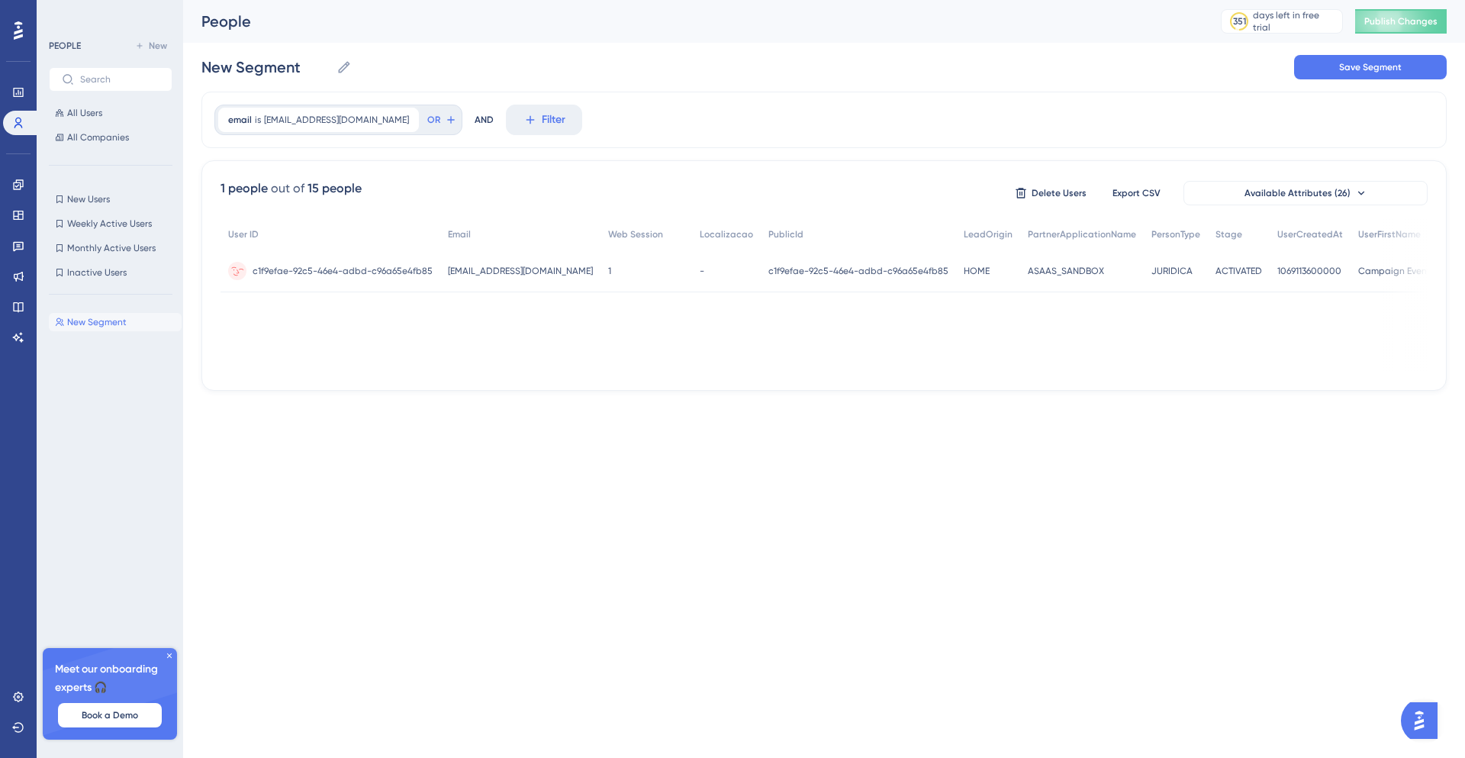
click at [301, 272] on span "c1f9efae-92c5-46e4-adbd-c96a65e4fb85" at bounding box center [343, 271] width 180 height 12
